Goal: Transaction & Acquisition: Purchase product/service

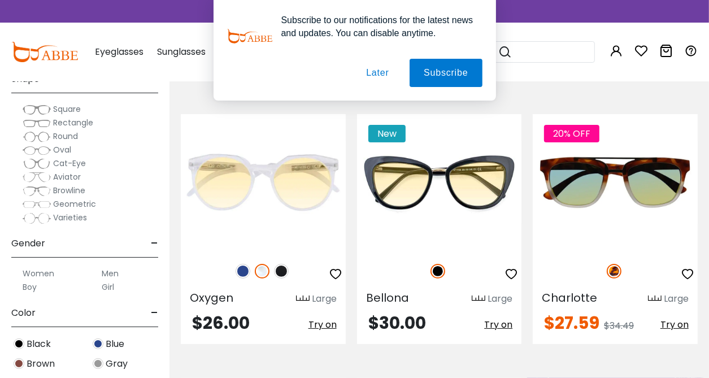
scroll to position [57, 0]
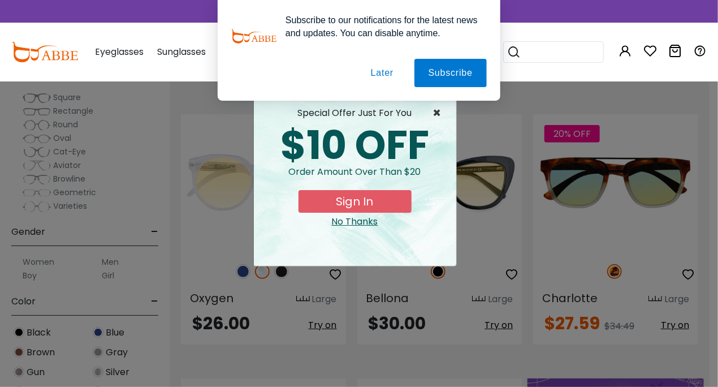
click at [438, 110] on span "×" at bounding box center [440, 113] width 14 height 14
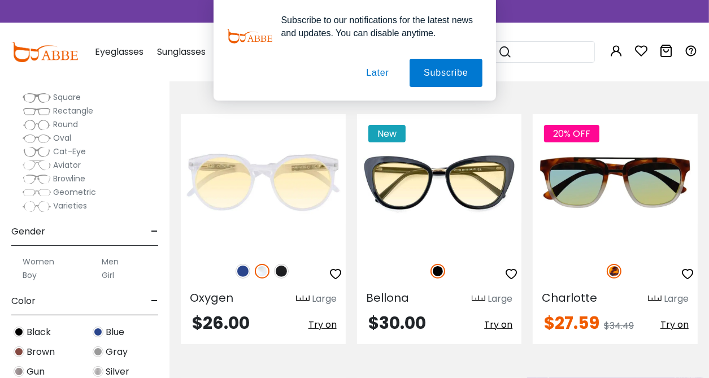
click at [391, 76] on button "Later" at bounding box center [377, 73] width 51 height 28
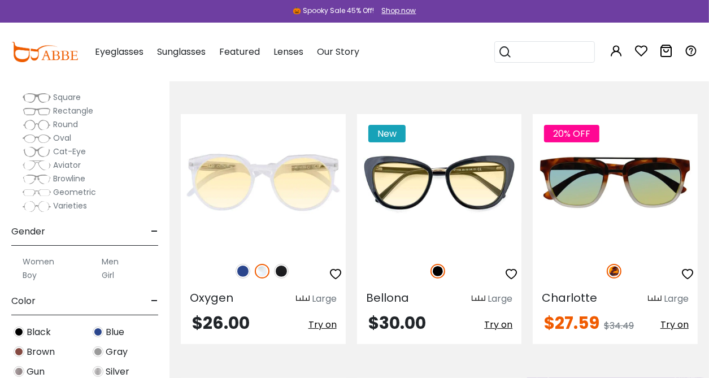
click at [41, 259] on label "Women" at bounding box center [39, 262] width 32 height 14
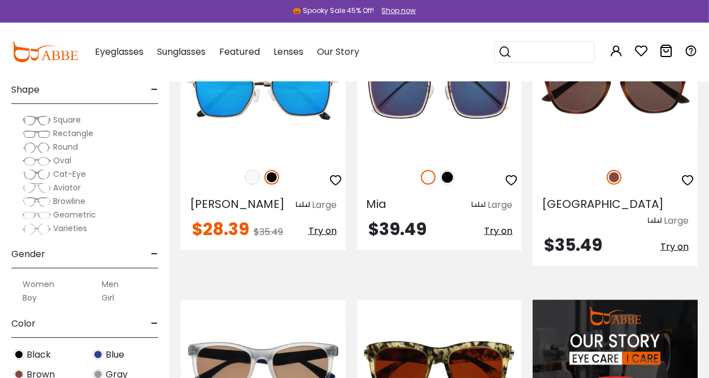
scroll to position [1074, 0]
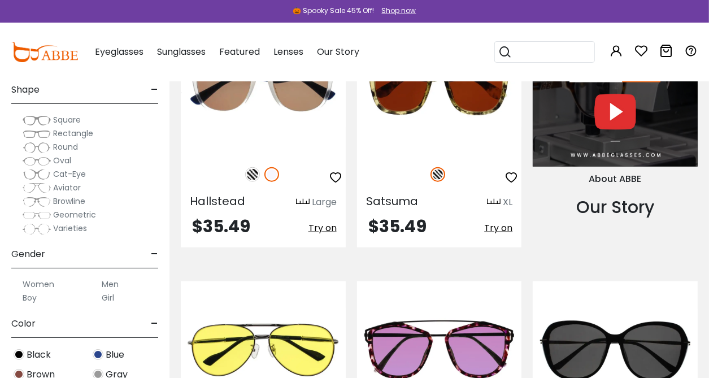
click at [165, 284] on div "Clear All (1) Size - Extra-Large (141+mm) Large (133-140mm) Medium (126-132mm) …" at bounding box center [85, 180] width 170 height 395
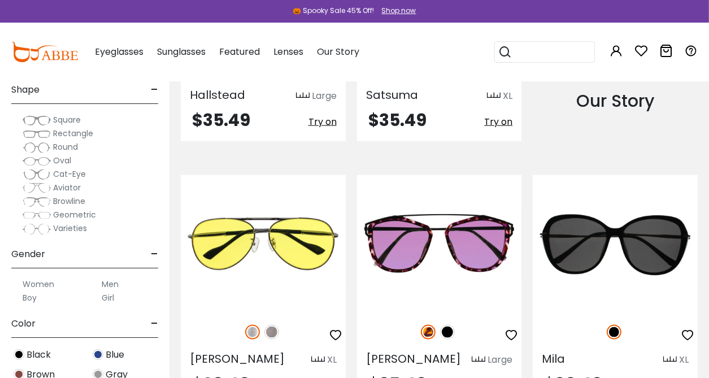
scroll to position [1187, 0]
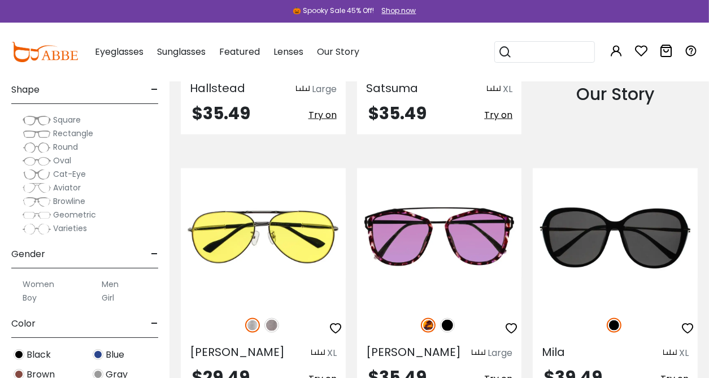
click at [152, 253] on span "-" at bounding box center [154, 254] width 7 height 27
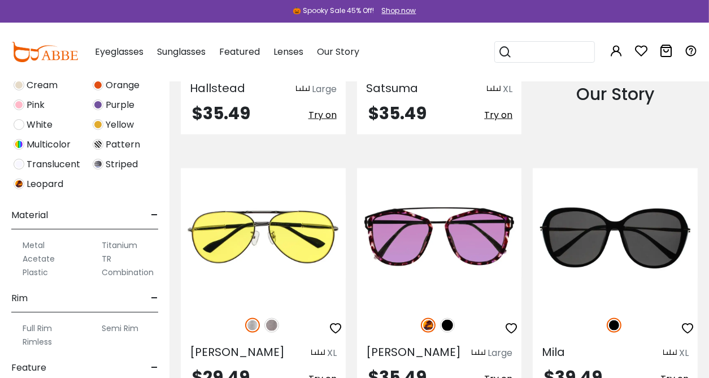
scroll to position [396, 0]
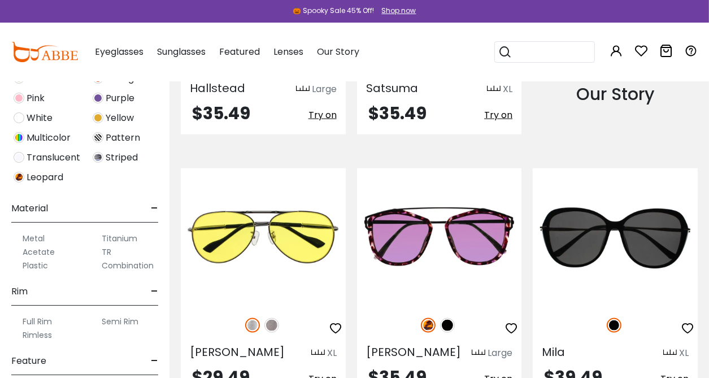
click at [36, 237] on label "Metal" at bounding box center [34, 239] width 22 height 14
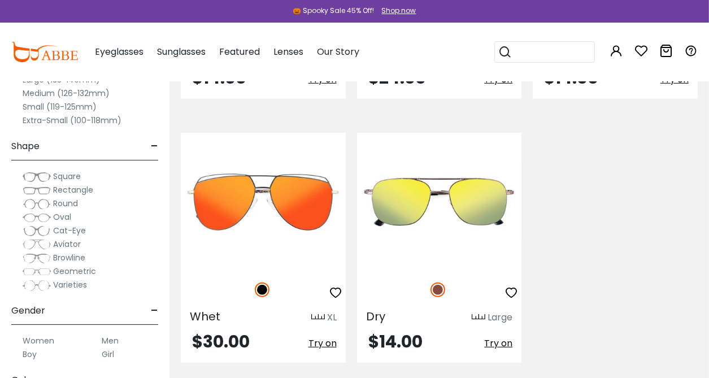
scroll to position [4351, 0]
